Goal: Task Accomplishment & Management: Manage account settings

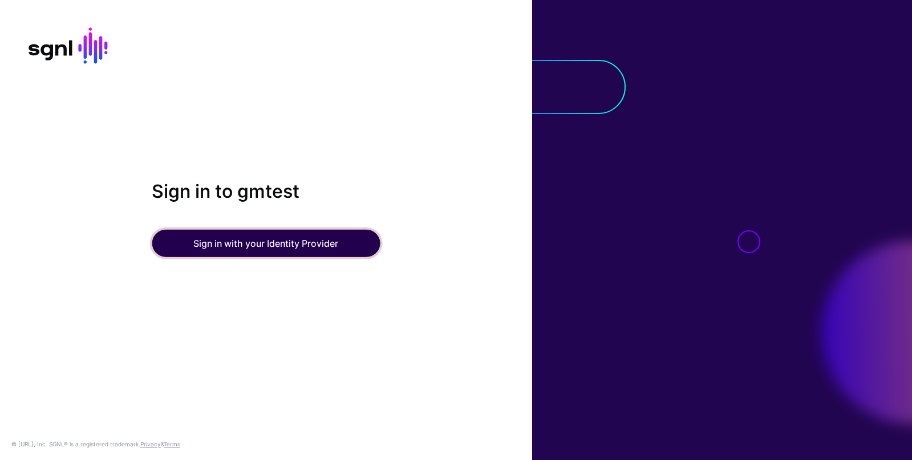
click at [263, 246] on button "Sign in with your Identity Provider" at bounding box center [266, 243] width 228 height 27
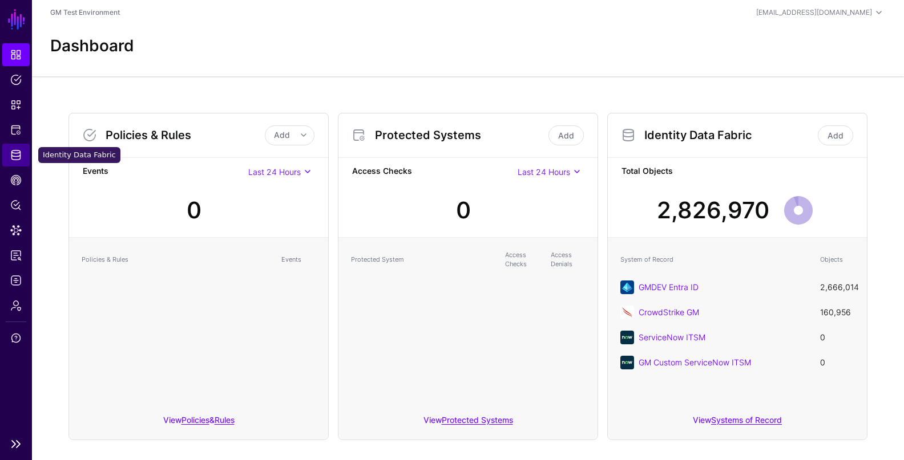
click at [18, 160] on span "Identity Data Fabric" at bounding box center [15, 154] width 11 height 11
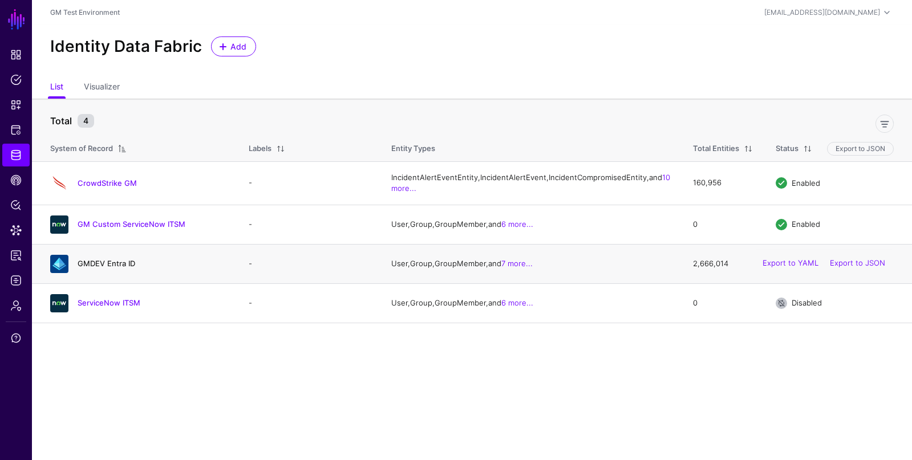
click at [102, 268] on link "GMDEV Entra ID" at bounding box center [107, 263] width 58 height 9
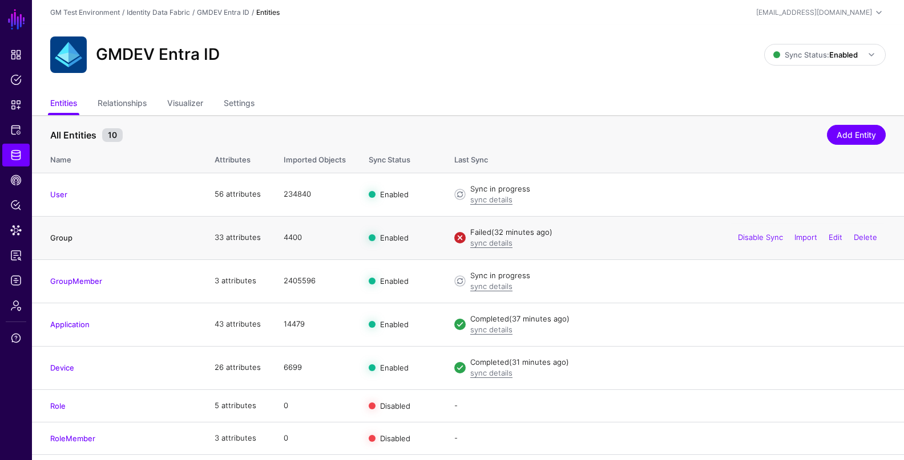
click at [61, 240] on link "Group" at bounding box center [61, 237] width 22 height 9
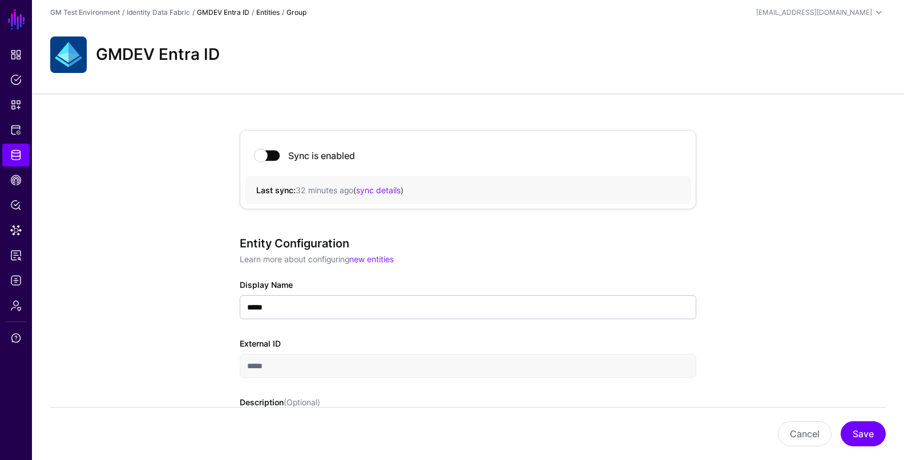
click at [225, 15] on link "GMDEV Entra ID" at bounding box center [223, 12] width 52 height 9
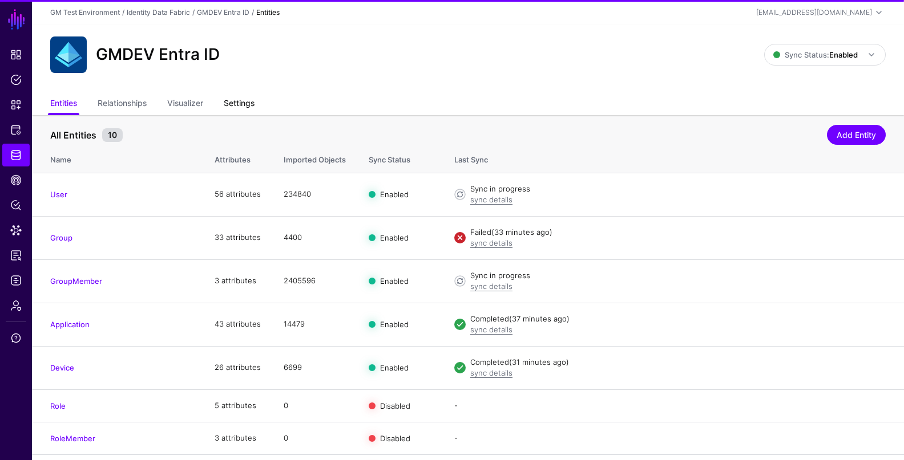
click at [250, 104] on link "Settings" at bounding box center [239, 105] width 31 height 22
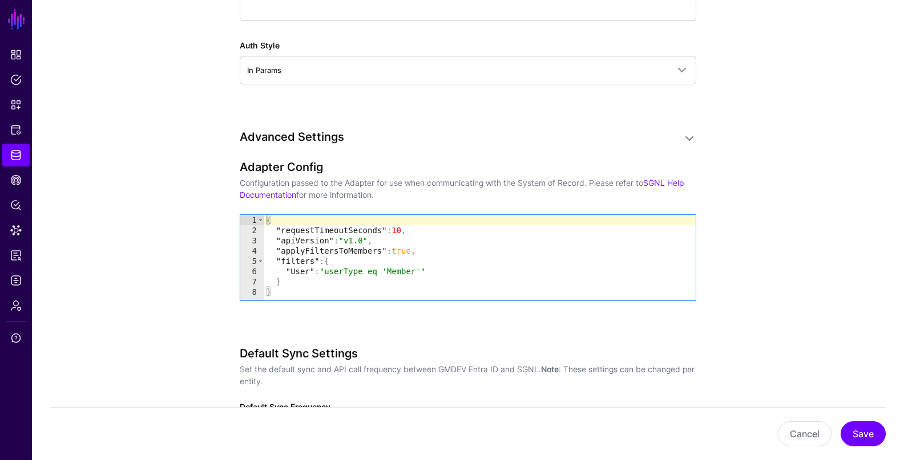
scroll to position [1101, 0]
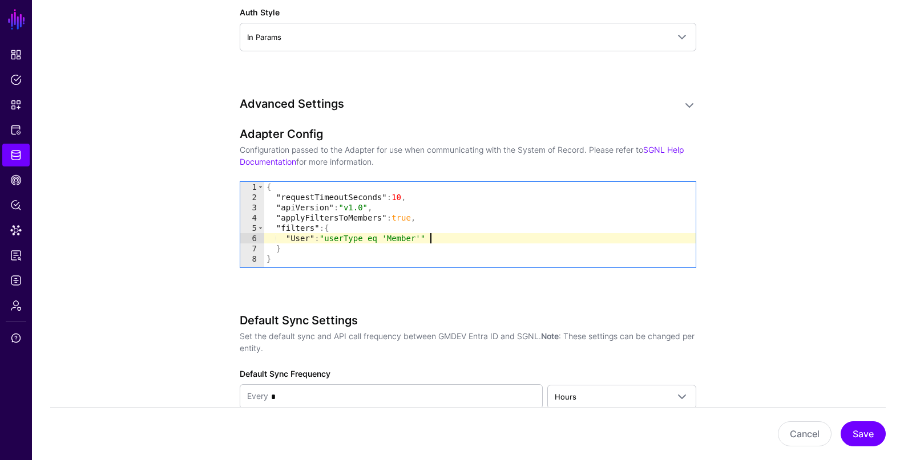
click at [435, 239] on div "{ "requestTimeoutSeconds" : 10 , "apiVersion" : "v1.0" , "applyFiltersToMembers…" at bounding box center [479, 235] width 431 height 106
type textarea "**********"
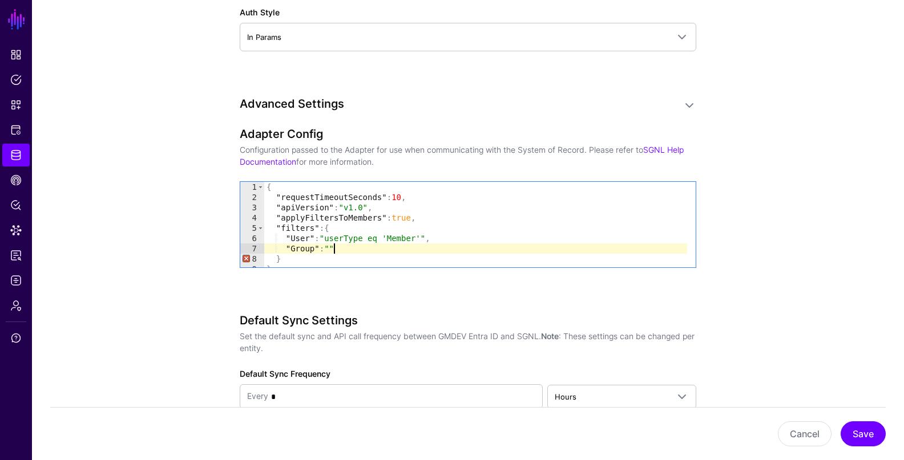
scroll to position [0, 4]
paste textarea "**********"
type textarea "**********"
click at [868, 434] on button "Save" at bounding box center [862, 434] width 45 height 25
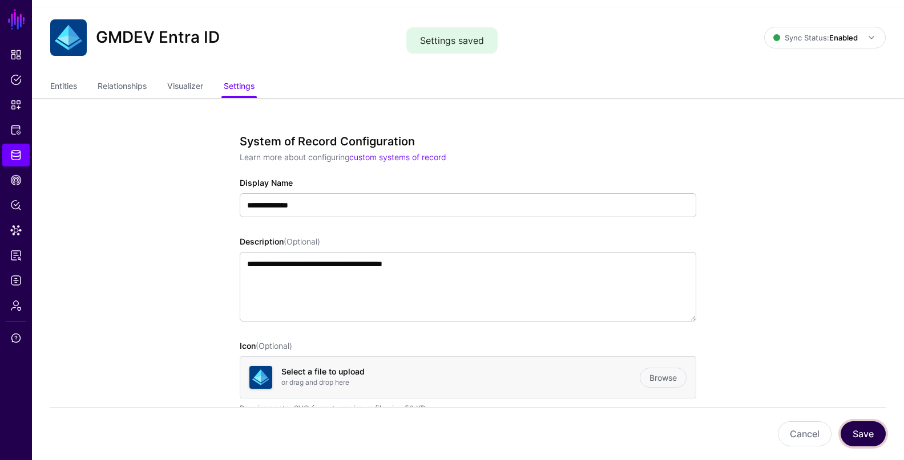
scroll to position [0, 0]
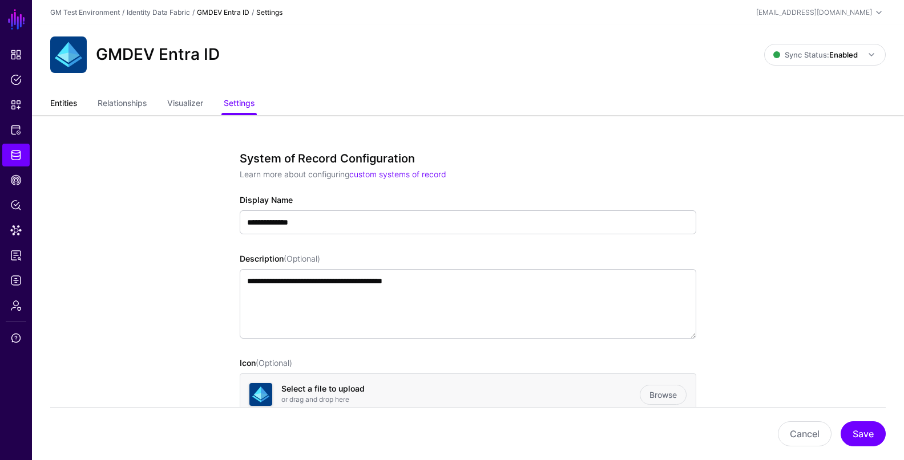
click at [65, 103] on link "Entities" at bounding box center [63, 105] width 27 height 22
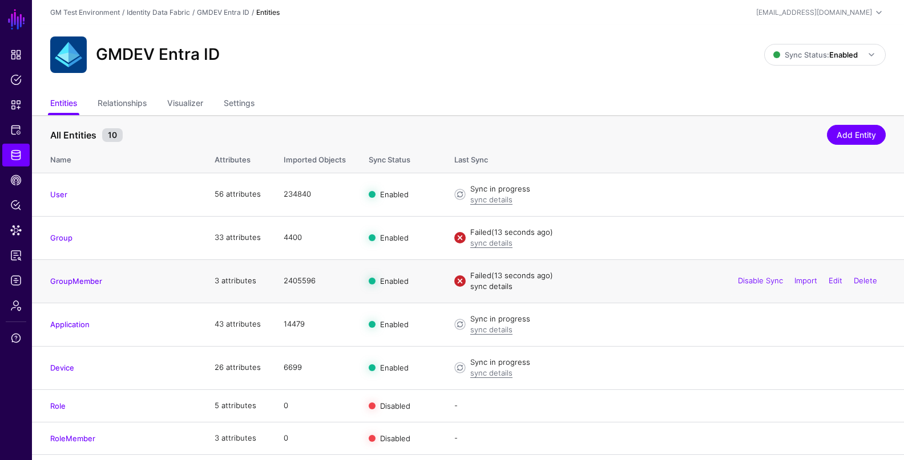
click at [492, 290] on link "sync details" at bounding box center [491, 286] width 42 height 9
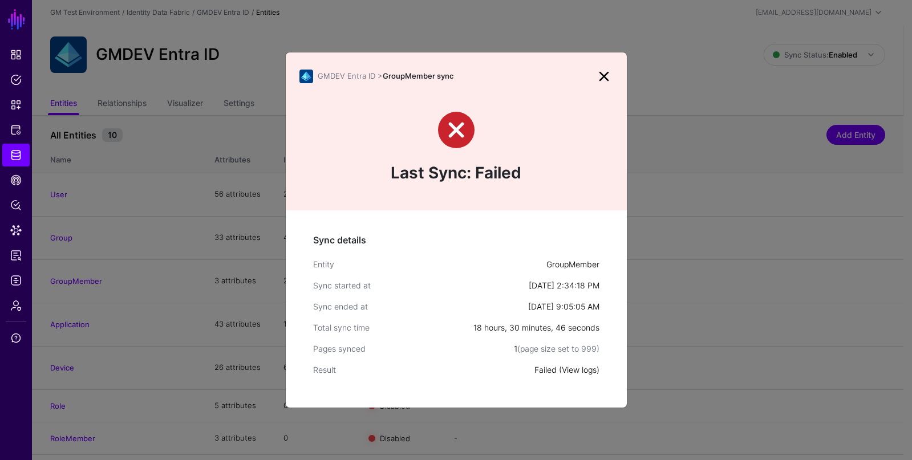
click at [585, 371] on link "View logs" at bounding box center [579, 370] width 35 height 10
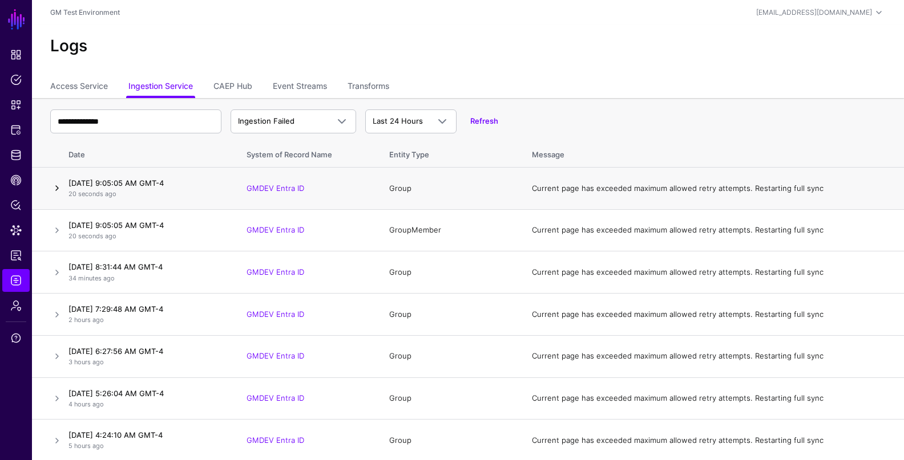
click at [56, 189] on link at bounding box center [57, 188] width 14 height 14
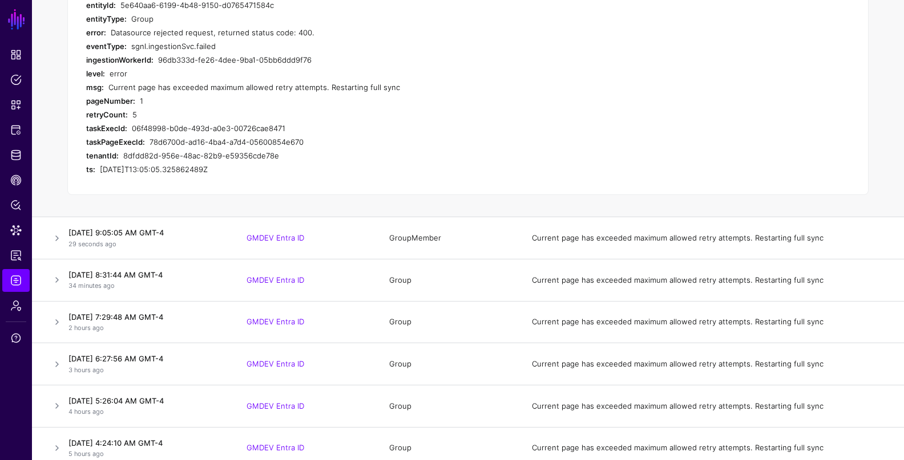
scroll to position [322, 0]
click at [58, 238] on link at bounding box center [57, 238] width 14 height 14
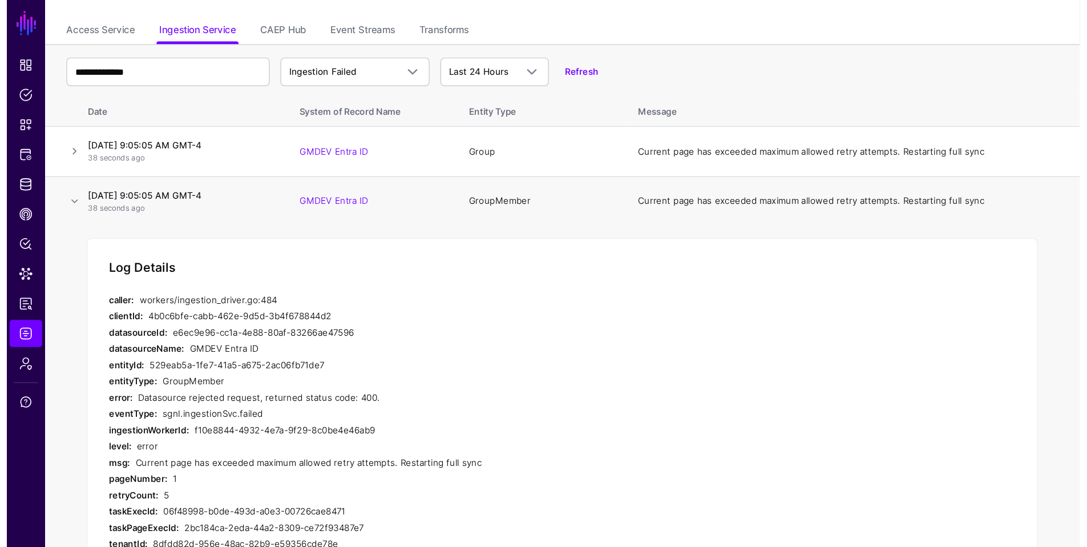
scroll to position [0, 0]
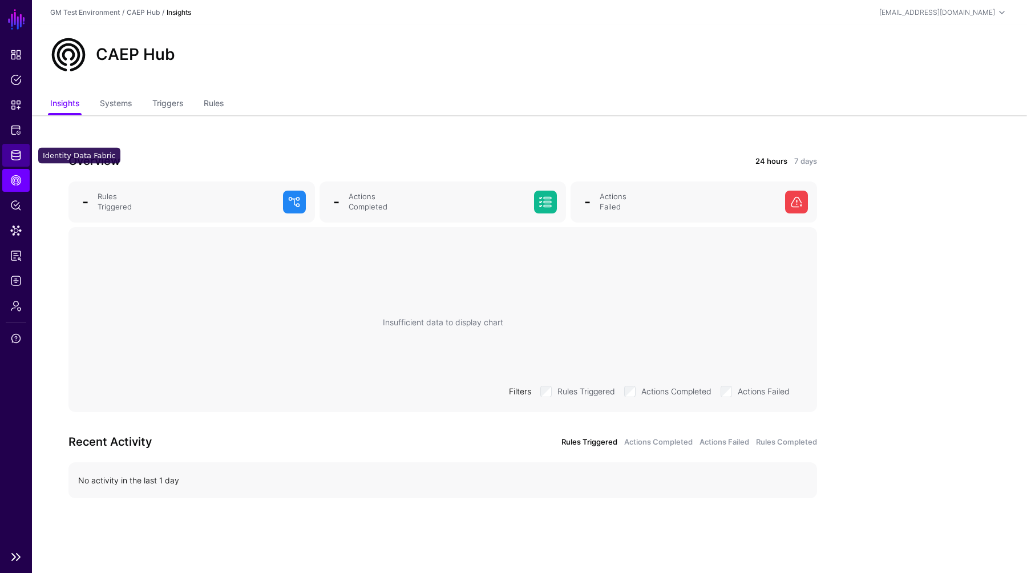
click at [19, 157] on span "Identity Data Fabric" at bounding box center [15, 154] width 11 height 11
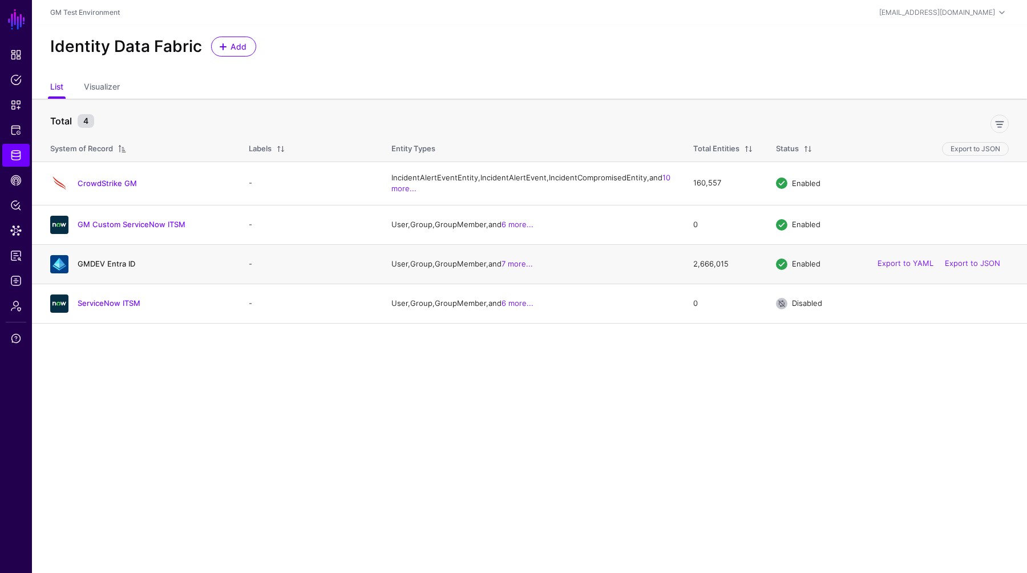
click at [100, 268] on link "GMDEV Entra ID" at bounding box center [107, 263] width 58 height 9
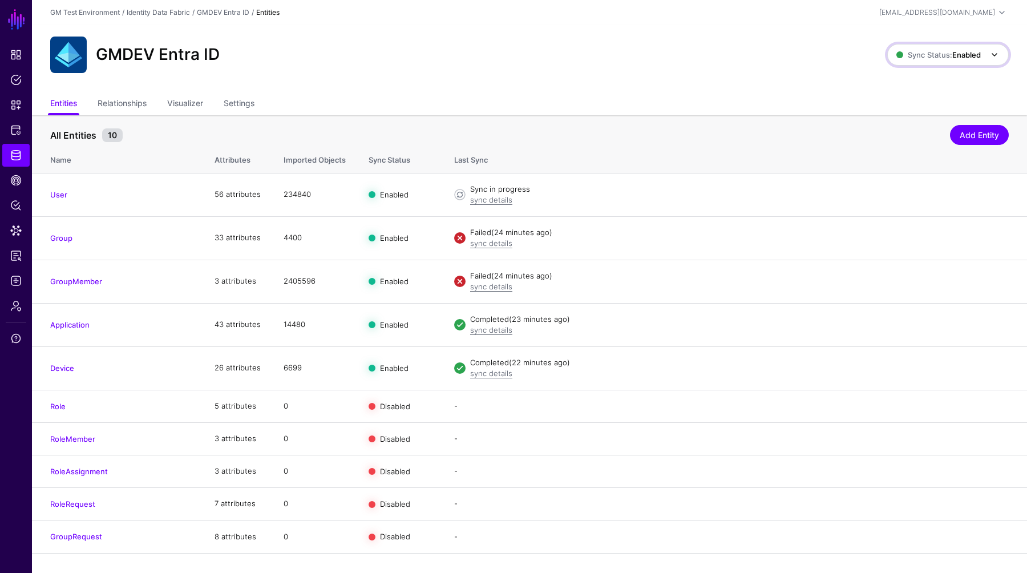
click at [727, 56] on span "Sync Status: Enabled" at bounding box center [938, 54] width 84 height 9
click at [727, 123] on span "Disabled Syncing inactive for all configured entities" at bounding box center [936, 136] width 128 height 37
click at [727, 56] on span "Sync Status: Disabled" at bounding box center [938, 54] width 86 height 9
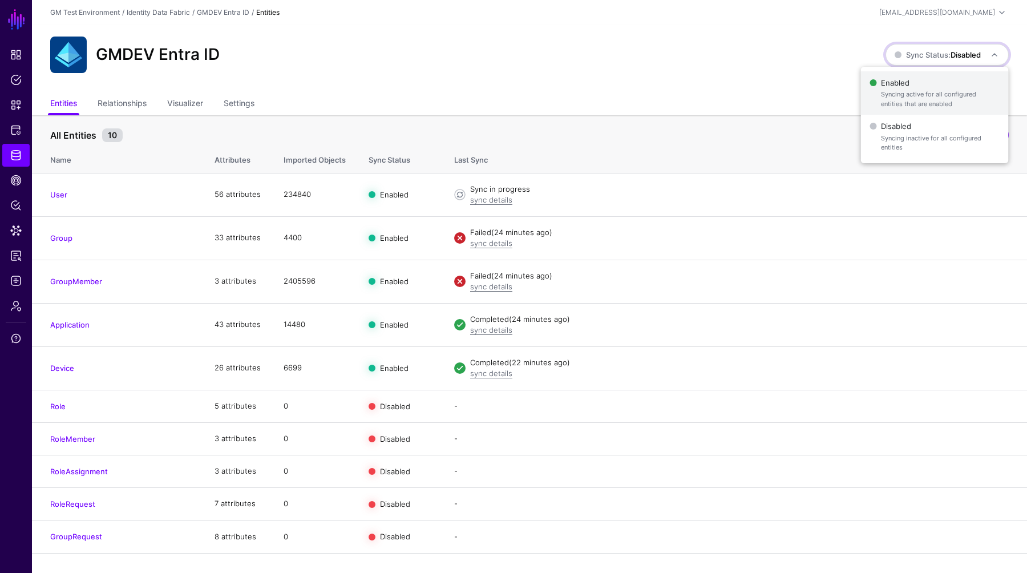
click at [727, 83] on span "Enabled Syncing active for all configured entities that are enabled" at bounding box center [935, 93] width 130 height 37
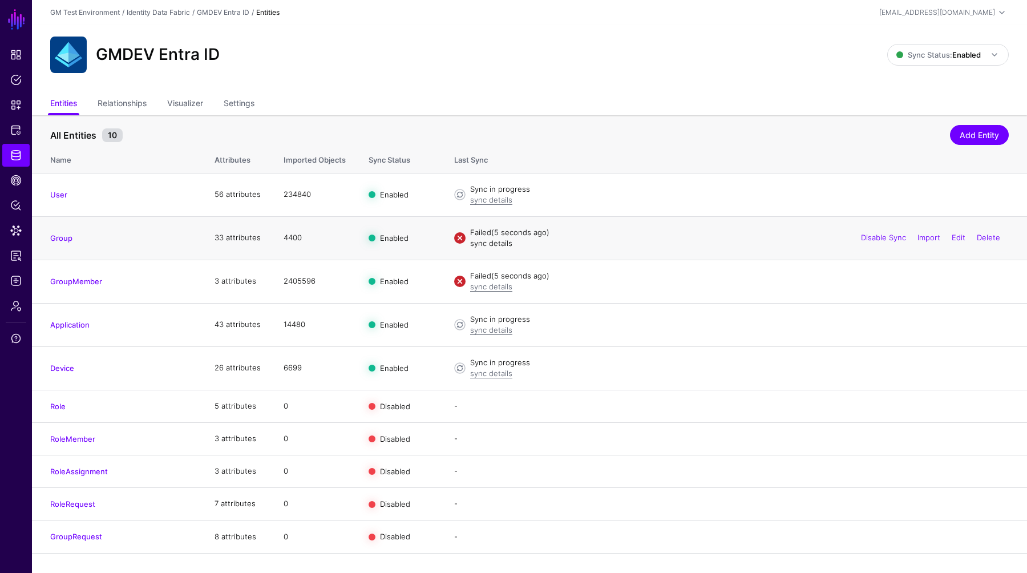
click at [491, 244] on link "sync details" at bounding box center [491, 243] width 42 height 9
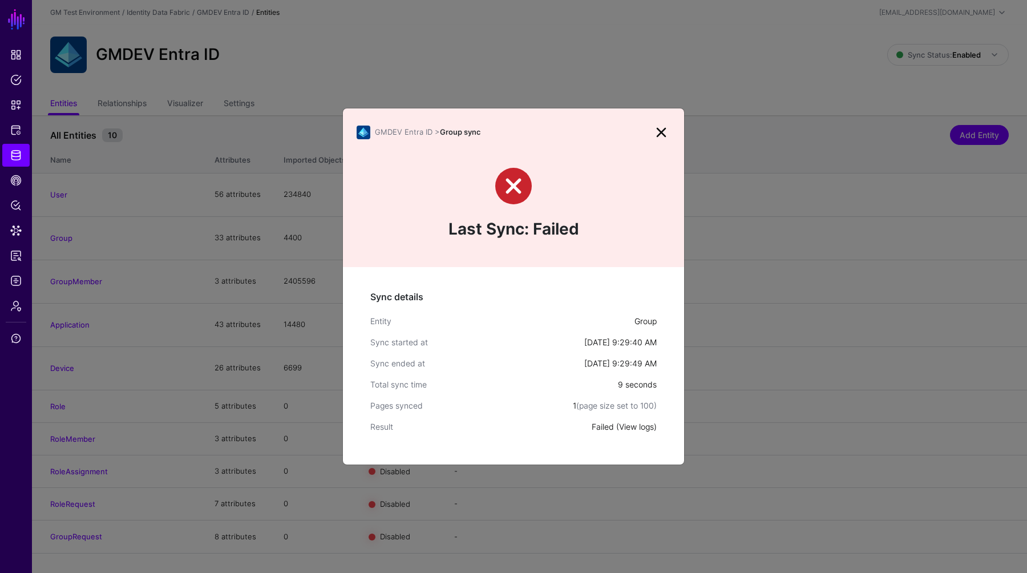
click at [632, 428] on link "View logs" at bounding box center [636, 427] width 35 height 10
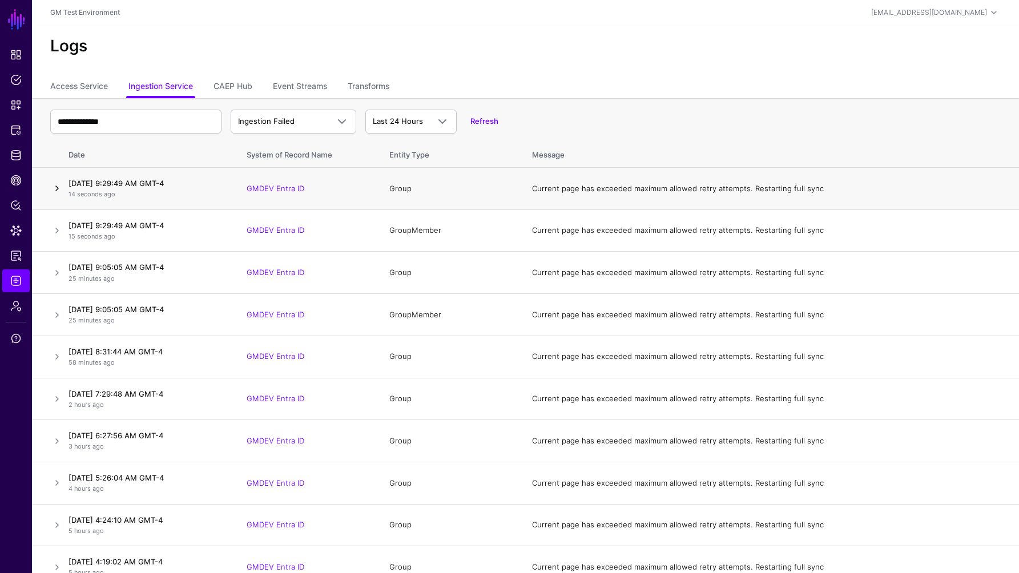
click at [57, 188] on link at bounding box center [57, 188] width 14 height 14
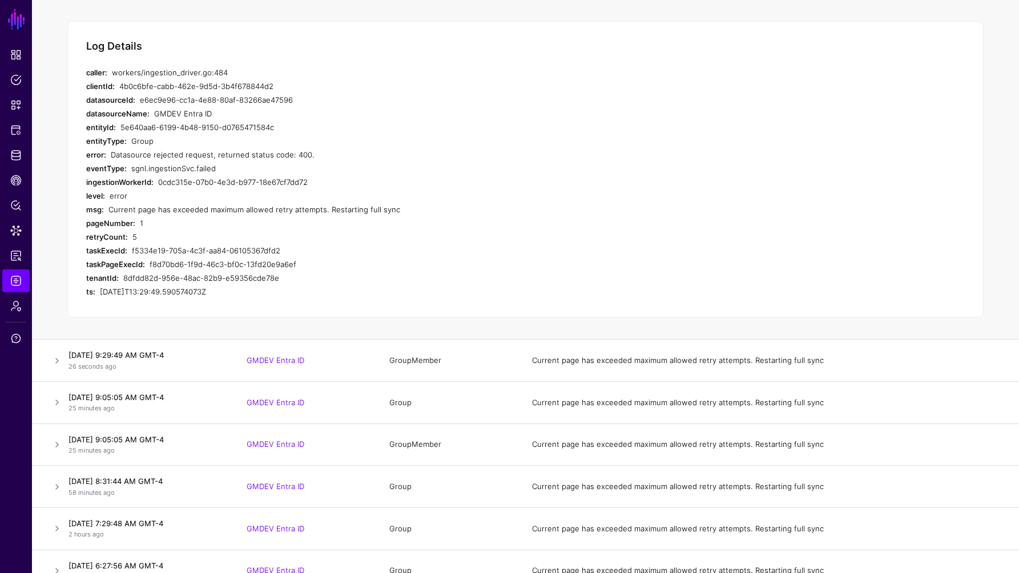
scroll to position [211, 0]
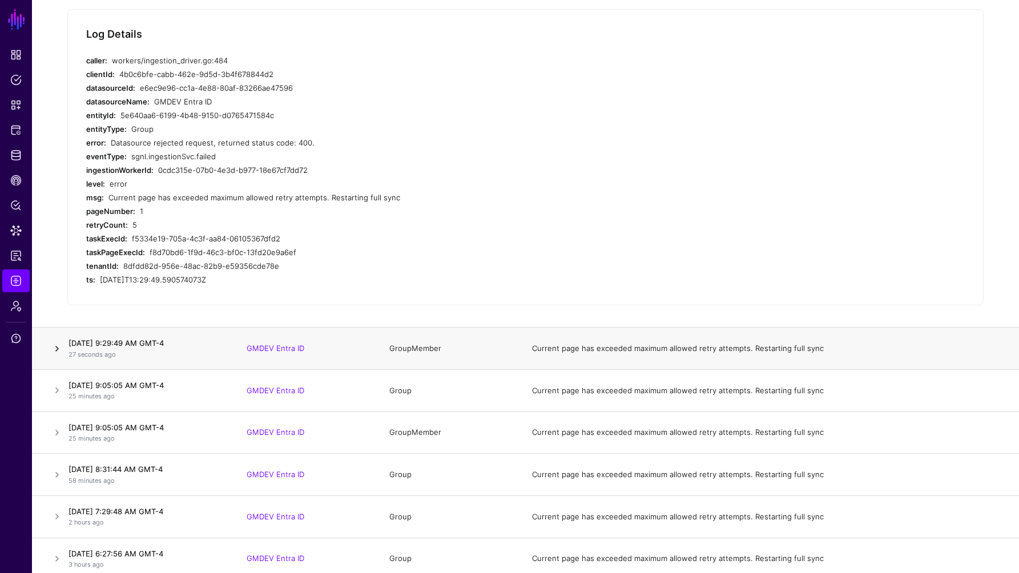
click at [59, 350] on link at bounding box center [57, 349] width 14 height 14
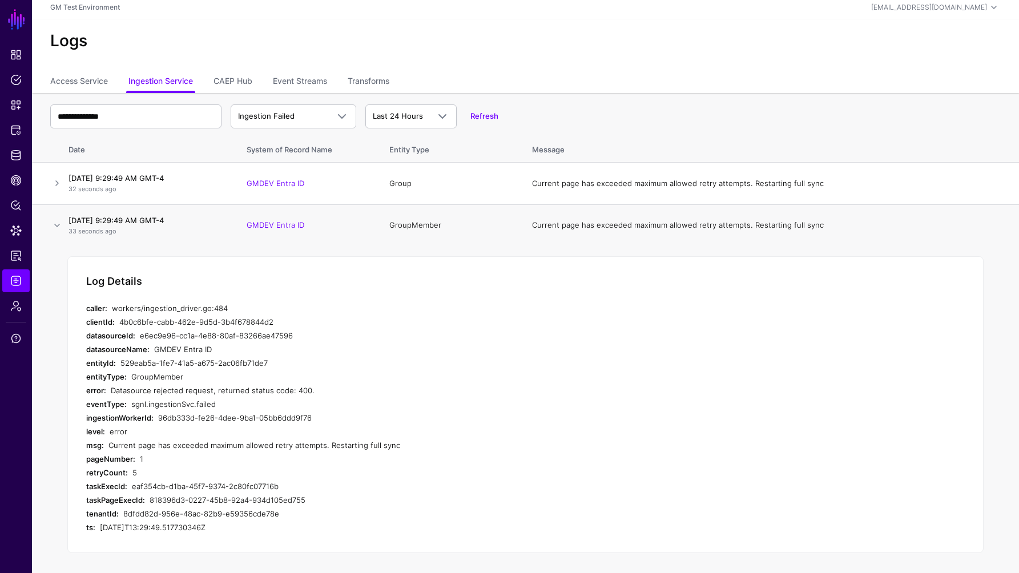
scroll to position [0, 0]
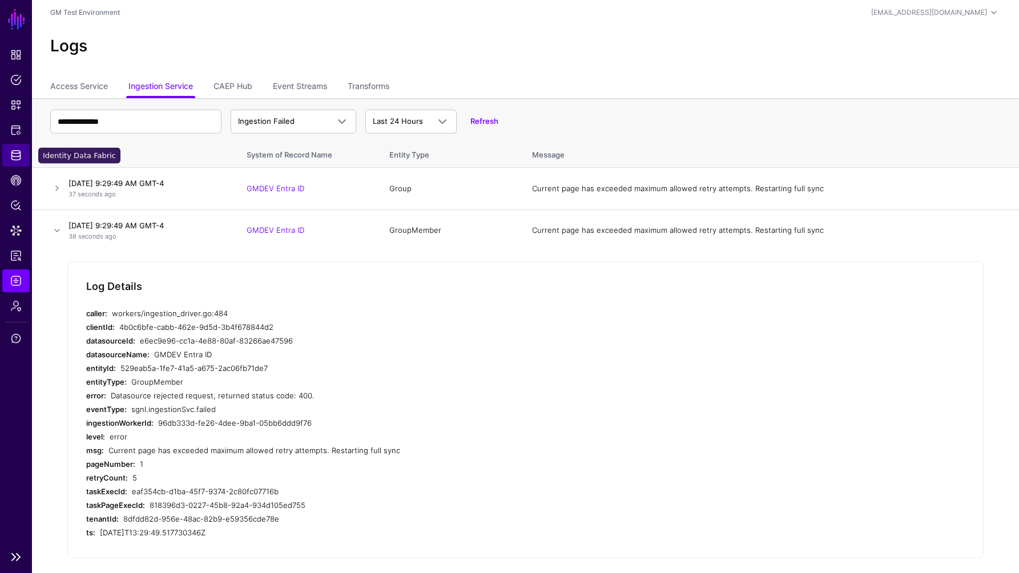
click at [18, 153] on span "Identity Data Fabric" at bounding box center [15, 154] width 11 height 11
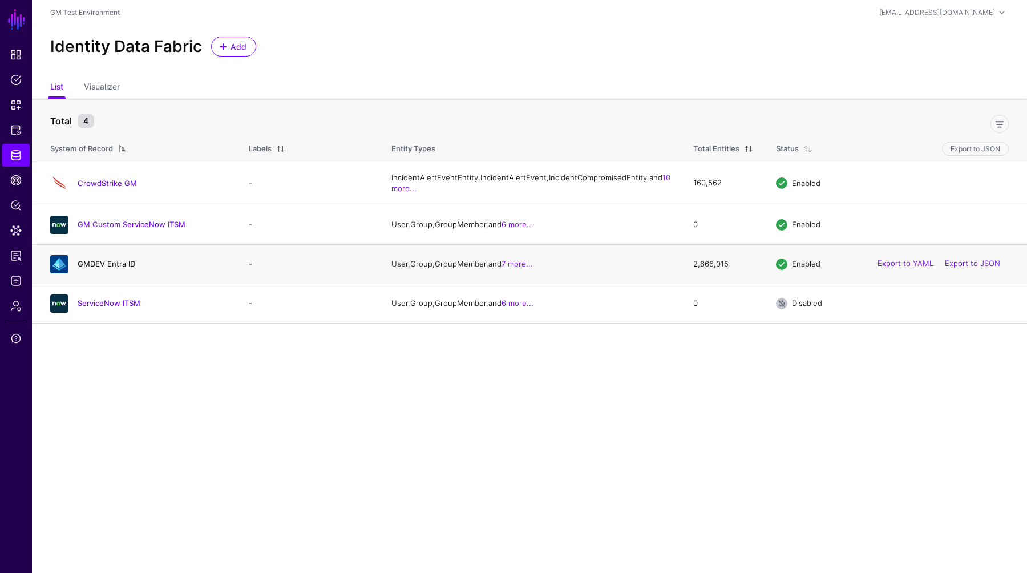
click at [102, 268] on link "GMDEV Entra ID" at bounding box center [107, 263] width 58 height 9
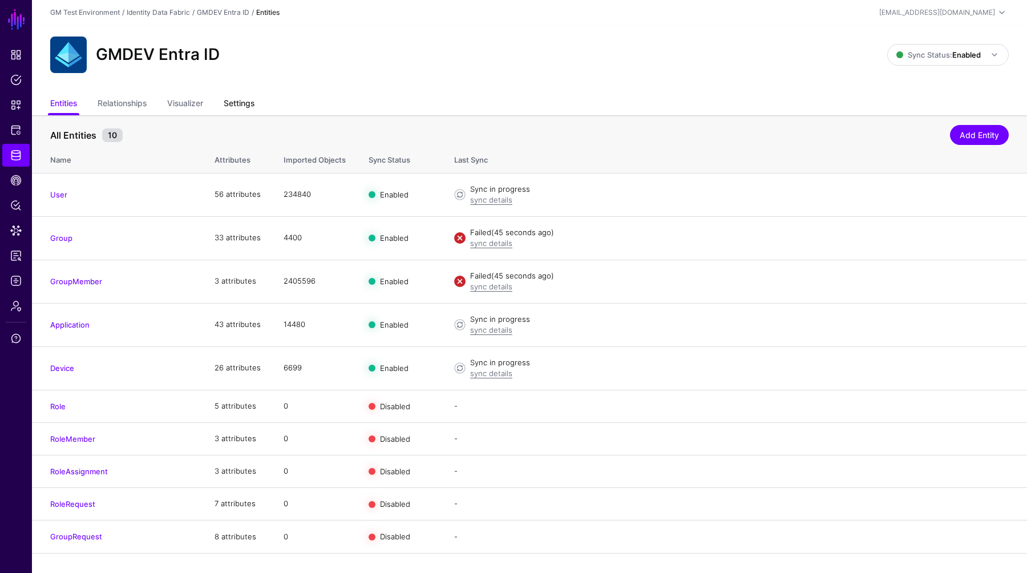
click at [244, 104] on link "Settings" at bounding box center [239, 105] width 31 height 22
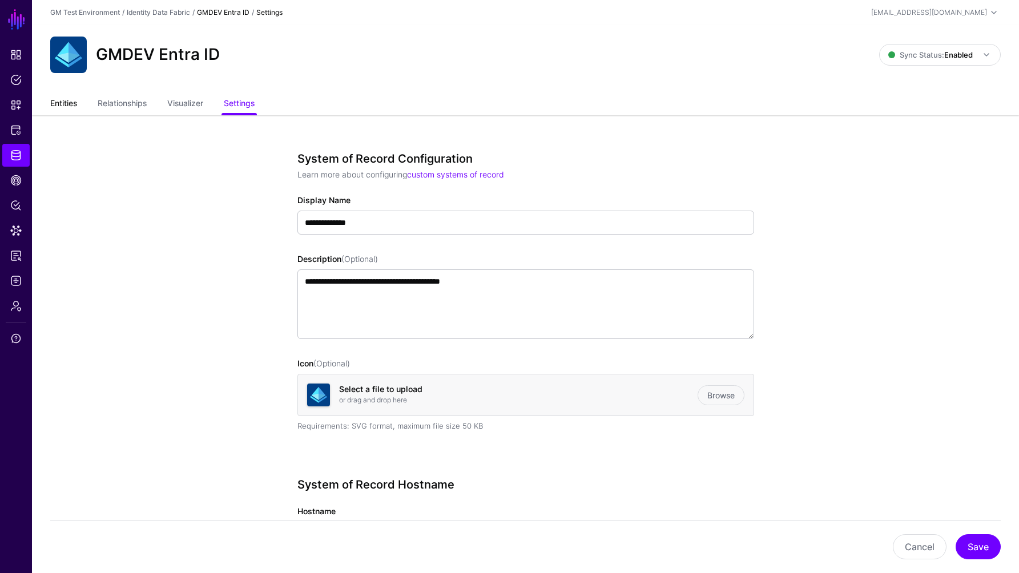
click at [66, 104] on link "Entities" at bounding box center [63, 105] width 27 height 22
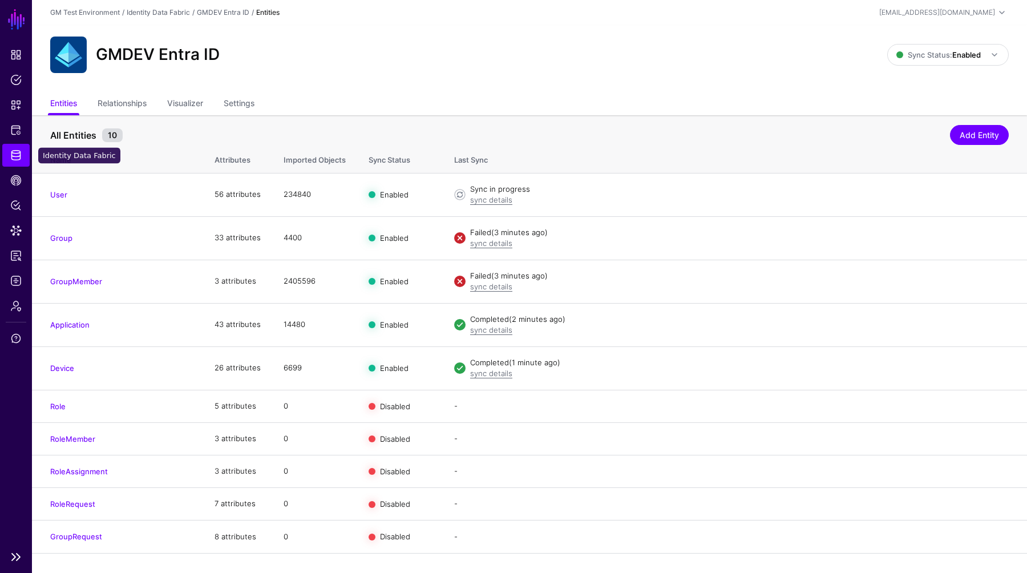
click at [15, 159] on span "Identity Data Fabric" at bounding box center [15, 154] width 11 height 11
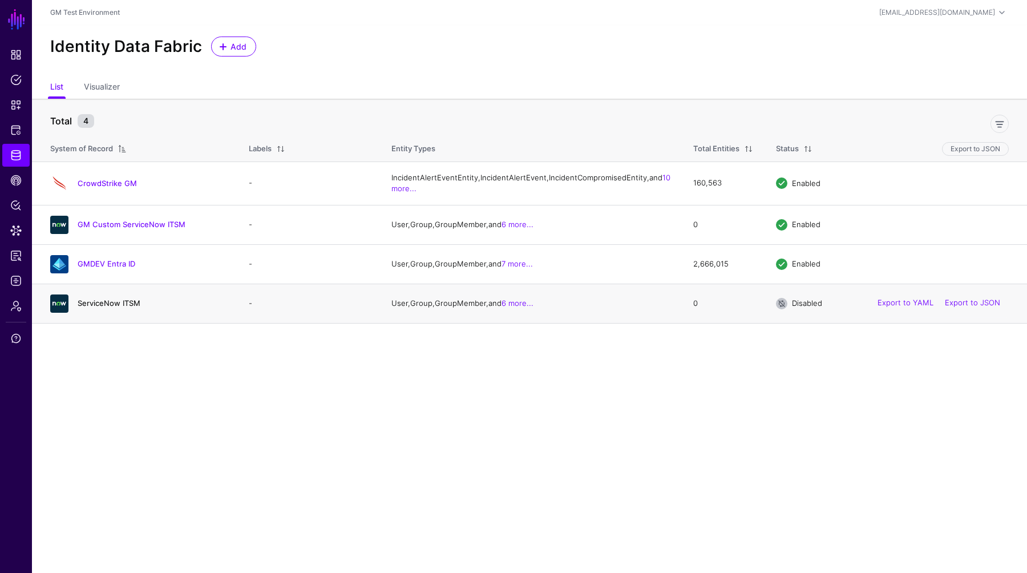
click at [90, 308] on link "ServiceNow ITSM" at bounding box center [109, 302] width 63 height 9
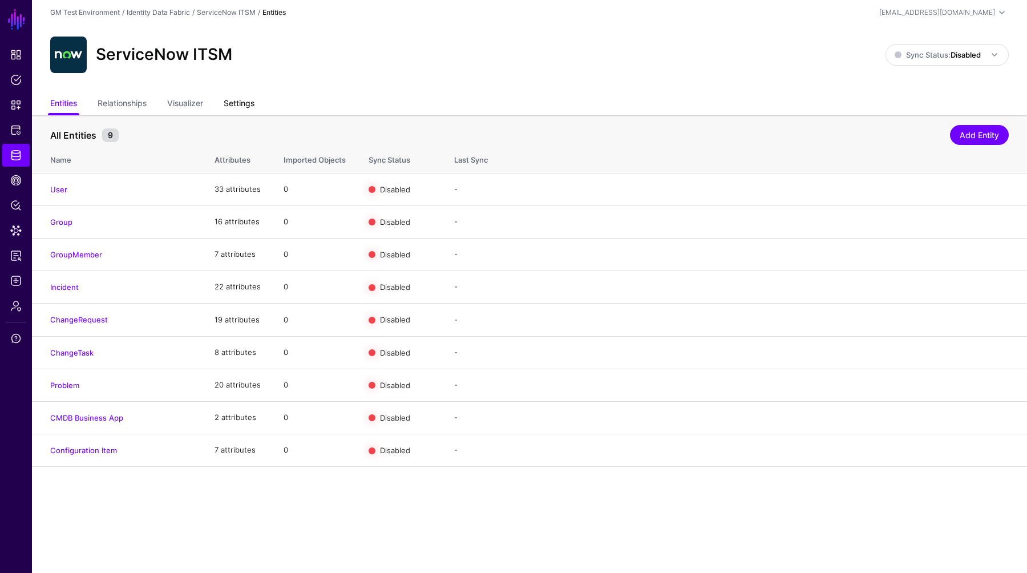
click at [234, 105] on link "Settings" at bounding box center [239, 105] width 31 height 22
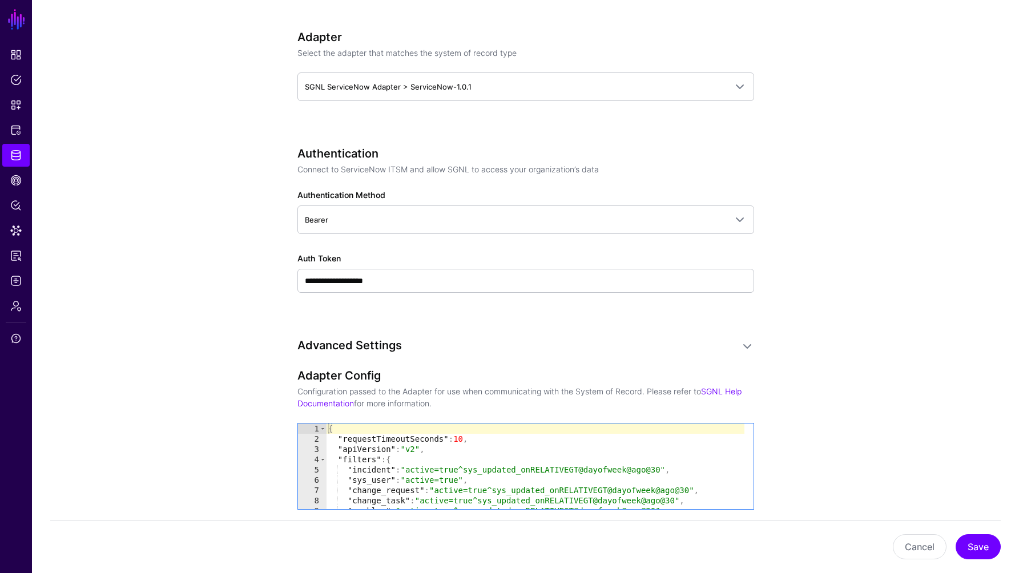
scroll to position [561, 0]
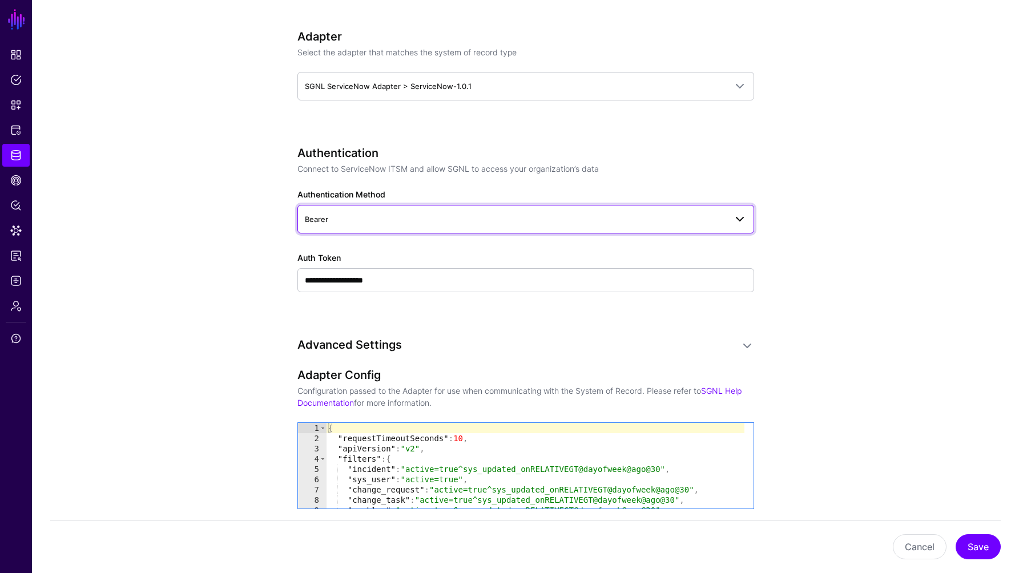
click at [727, 217] on span at bounding box center [740, 219] width 14 height 14
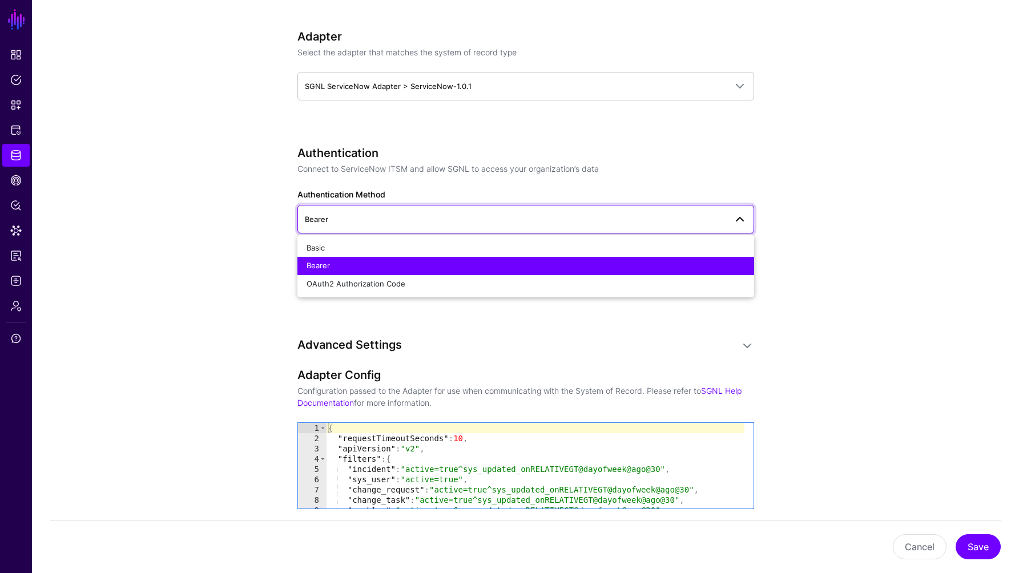
click at [727, 217] on span at bounding box center [740, 219] width 14 height 14
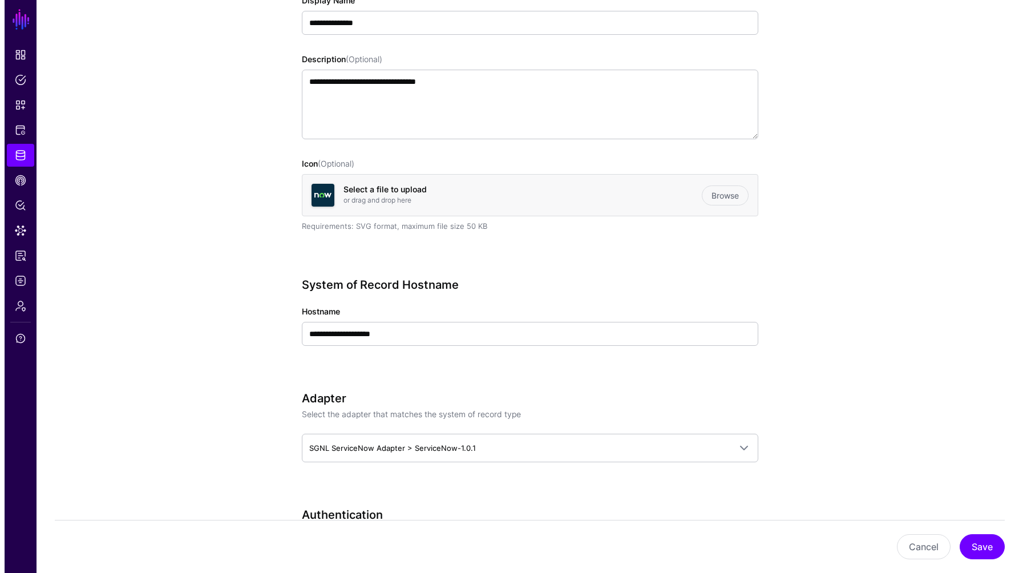
scroll to position [0, 0]
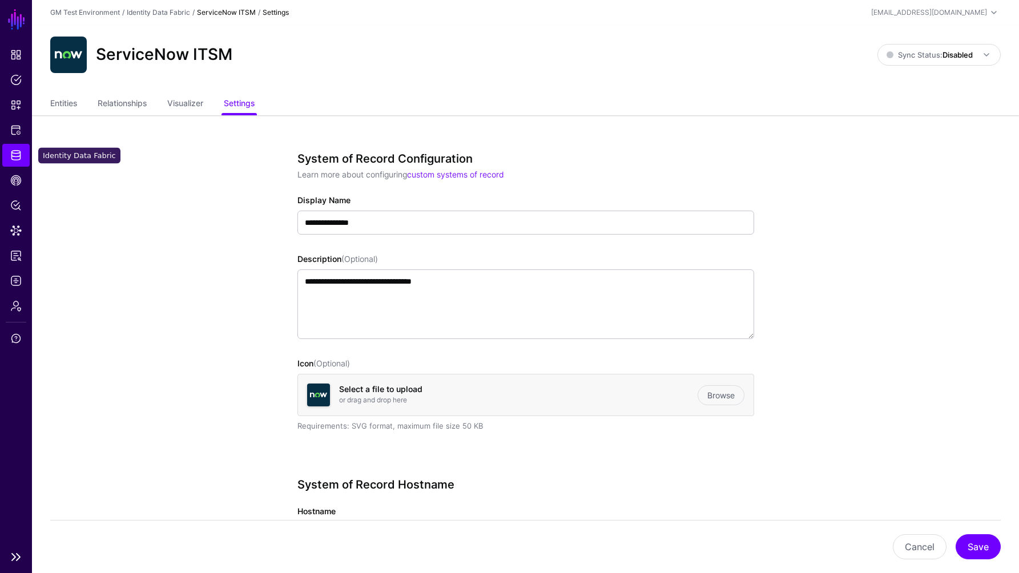
click at [17, 157] on span "Identity Data Fabric" at bounding box center [15, 154] width 11 height 11
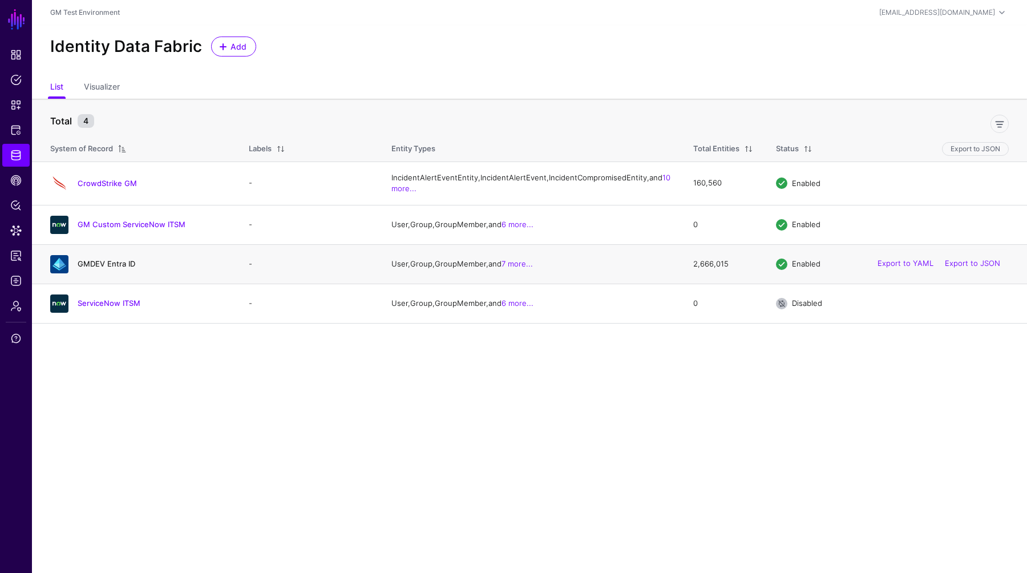
click at [98, 268] on link "GMDEV Entra ID" at bounding box center [107, 263] width 58 height 9
